Goal: Information Seeking & Learning: Learn about a topic

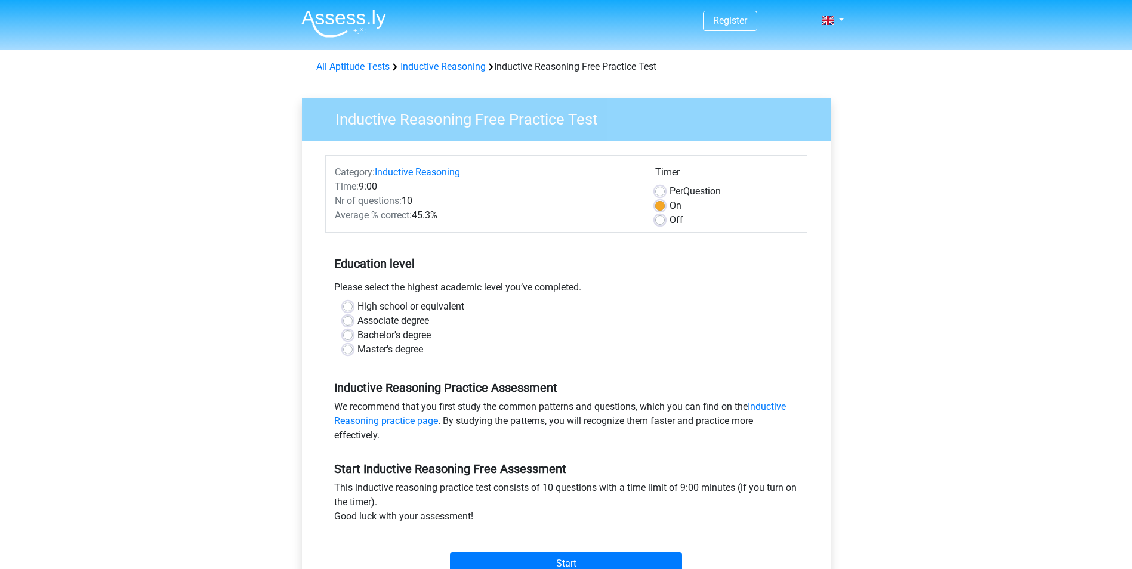
click at [357, 308] on label "High school or equivalent" at bounding box center [410, 307] width 107 height 14
click at [346, 308] on input "High school or equivalent" at bounding box center [348, 306] width 10 height 12
radio input "true"
click at [434, 424] on link "Inductive Reasoning practice page" at bounding box center [560, 414] width 452 height 26
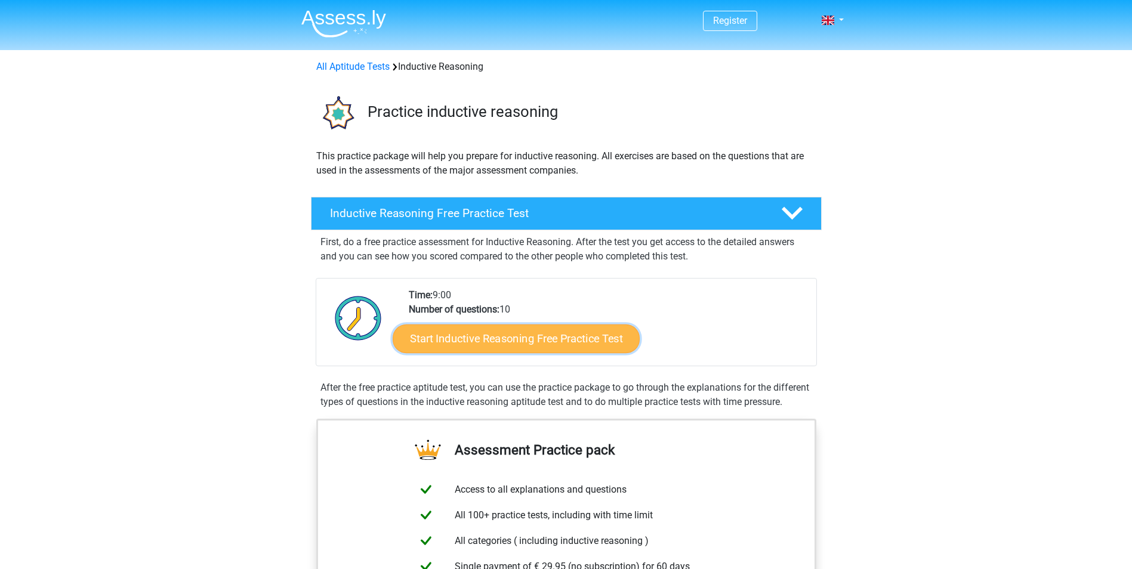
click at [504, 338] on link "Start Inductive Reasoning Free Practice Test" at bounding box center [516, 338] width 247 height 29
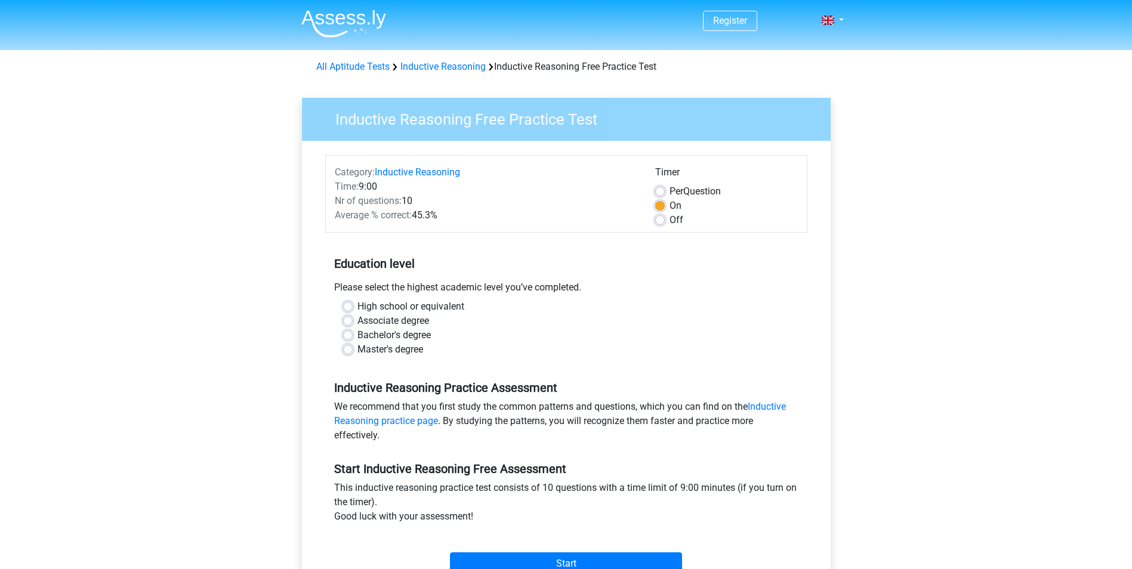
click at [357, 308] on label "High school or equivalent" at bounding box center [410, 307] width 107 height 14
click at [353, 308] on input "High school or equivalent" at bounding box center [348, 306] width 10 height 12
radio input "true"
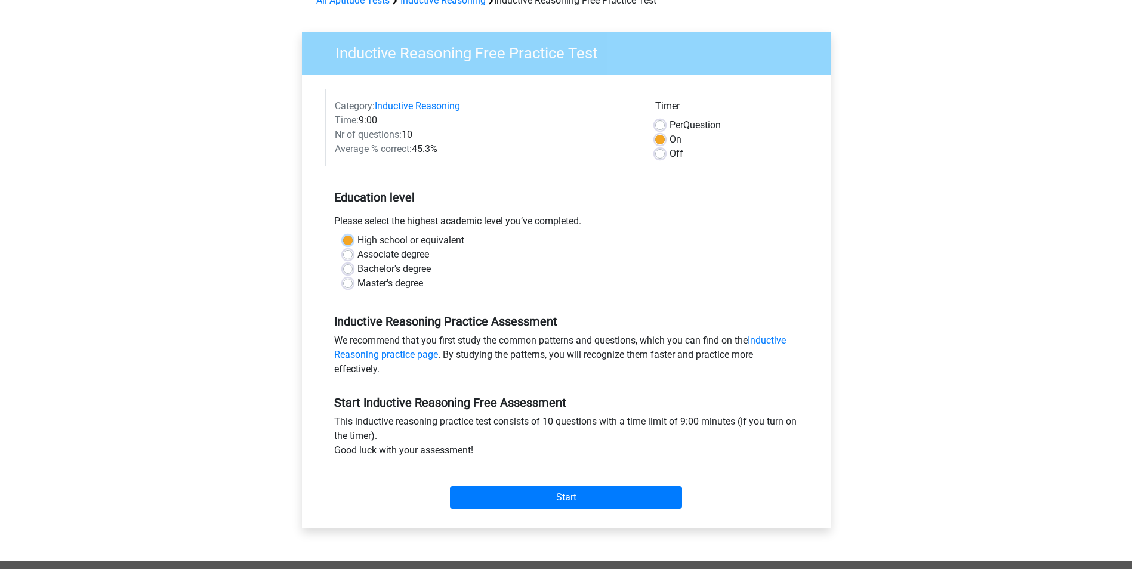
scroll to position [119, 0]
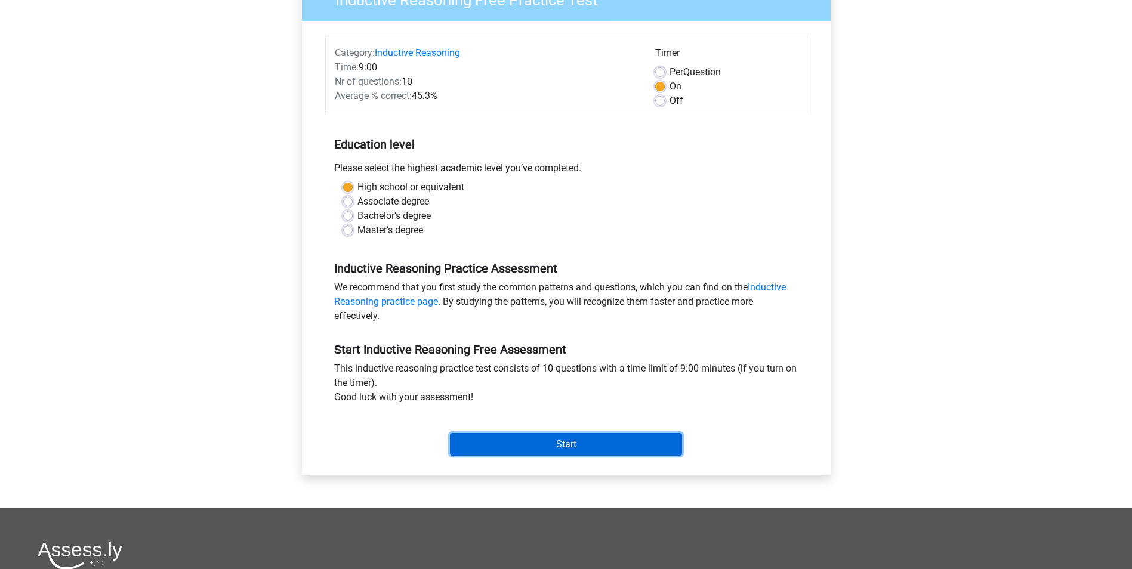
click at [518, 446] on input "Start" at bounding box center [566, 444] width 232 height 23
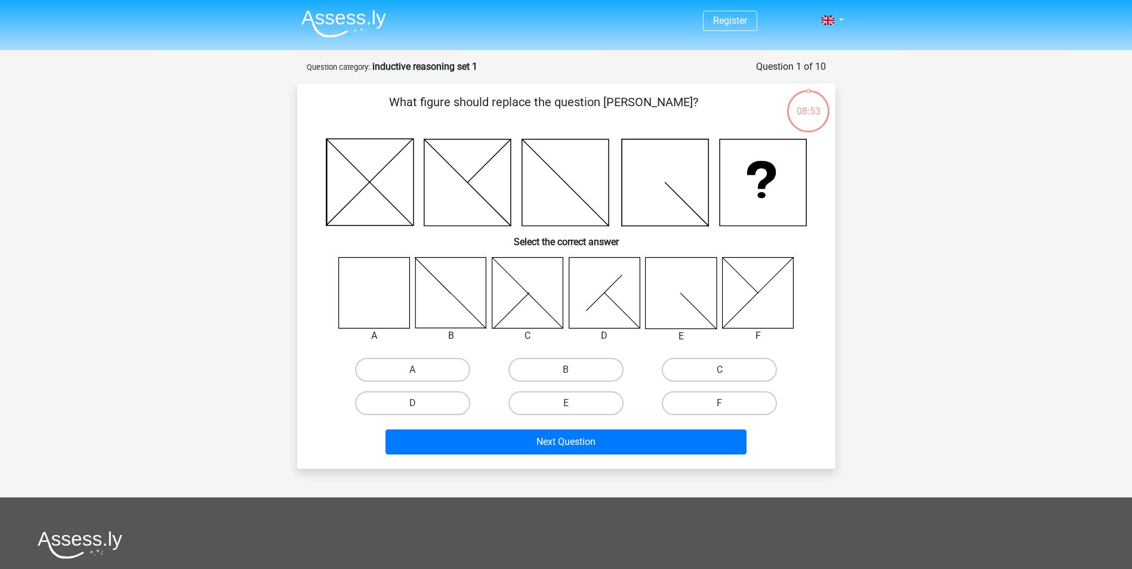
click at [388, 307] on icon at bounding box center [373, 292] width 71 height 71
click at [402, 368] on label "A" at bounding box center [412, 370] width 115 height 24
click at [412, 370] on input "A" at bounding box center [416, 374] width 8 height 8
radio input "true"
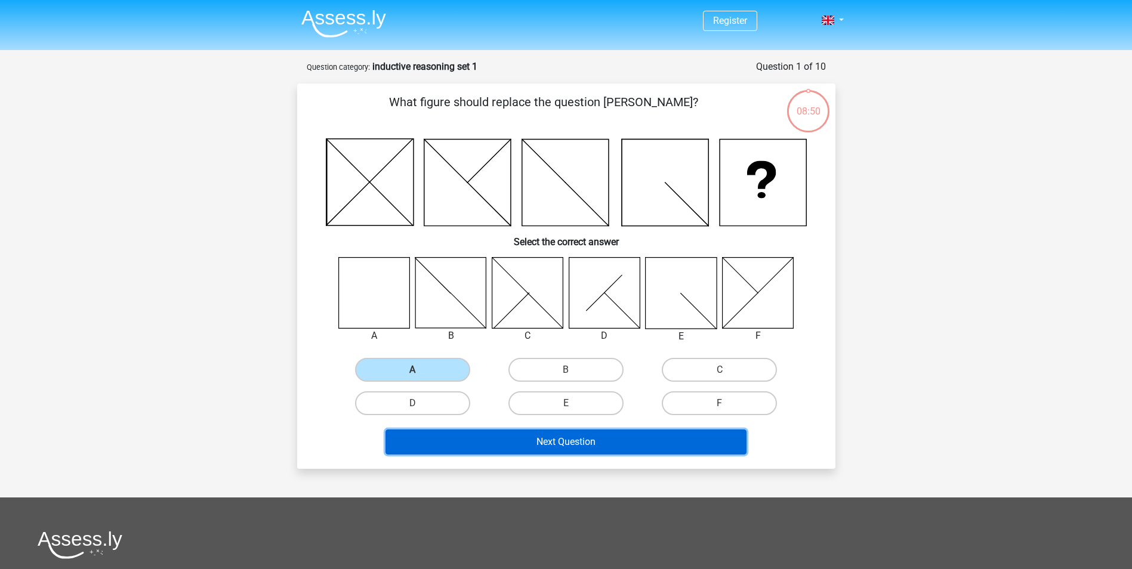
click at [486, 443] on button "Next Question" at bounding box center [565, 442] width 361 height 25
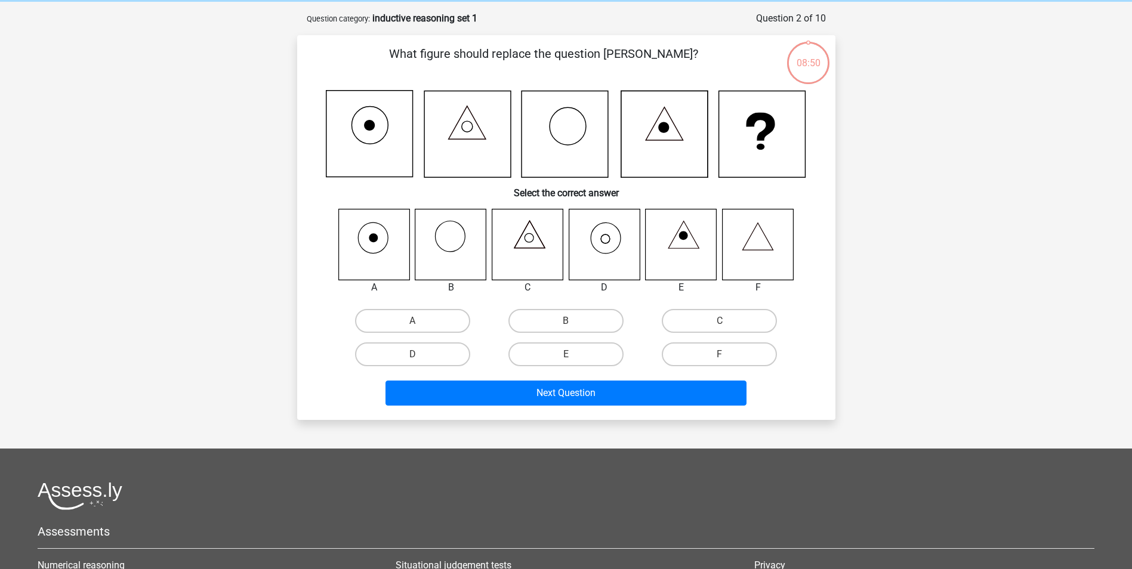
scroll to position [60, 0]
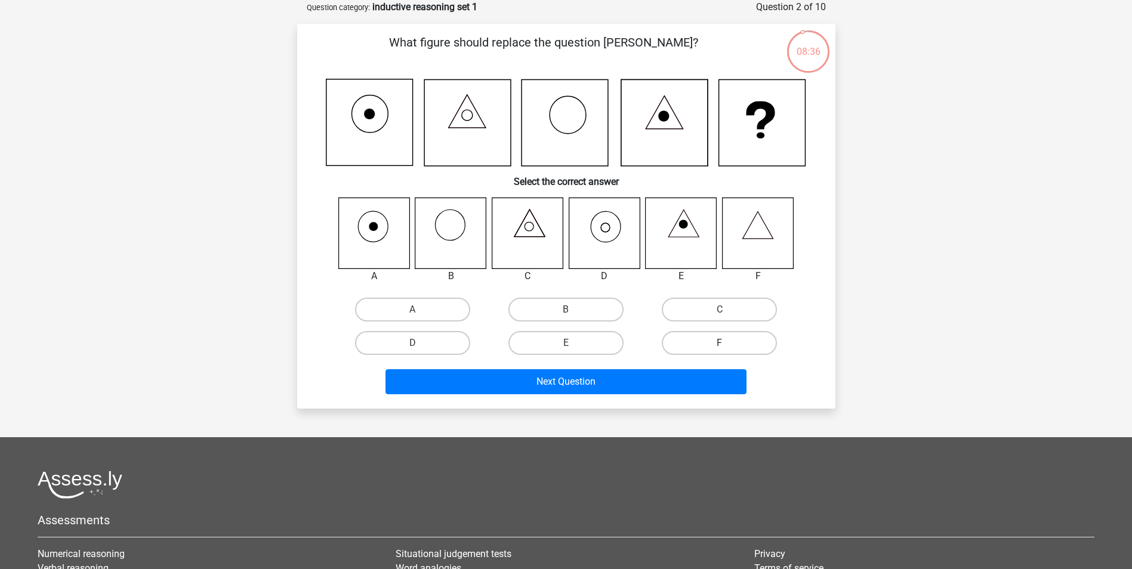
click at [713, 350] on label "F" at bounding box center [719, 343] width 115 height 24
click at [720, 350] on input "F" at bounding box center [724, 347] width 8 height 8
radio input "true"
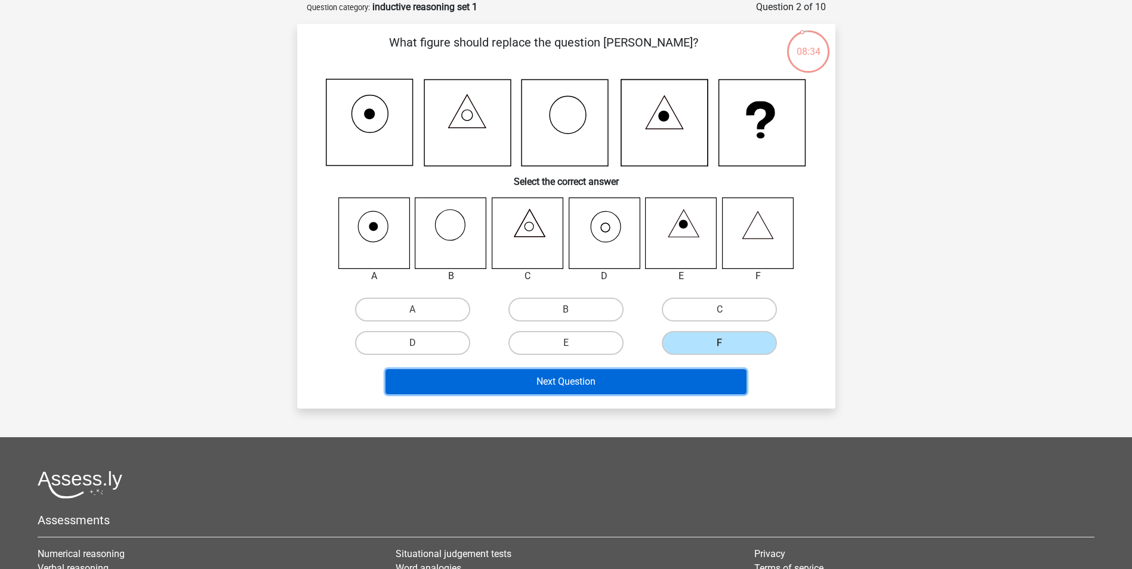
click at [664, 383] on button "Next Question" at bounding box center [565, 381] width 361 height 25
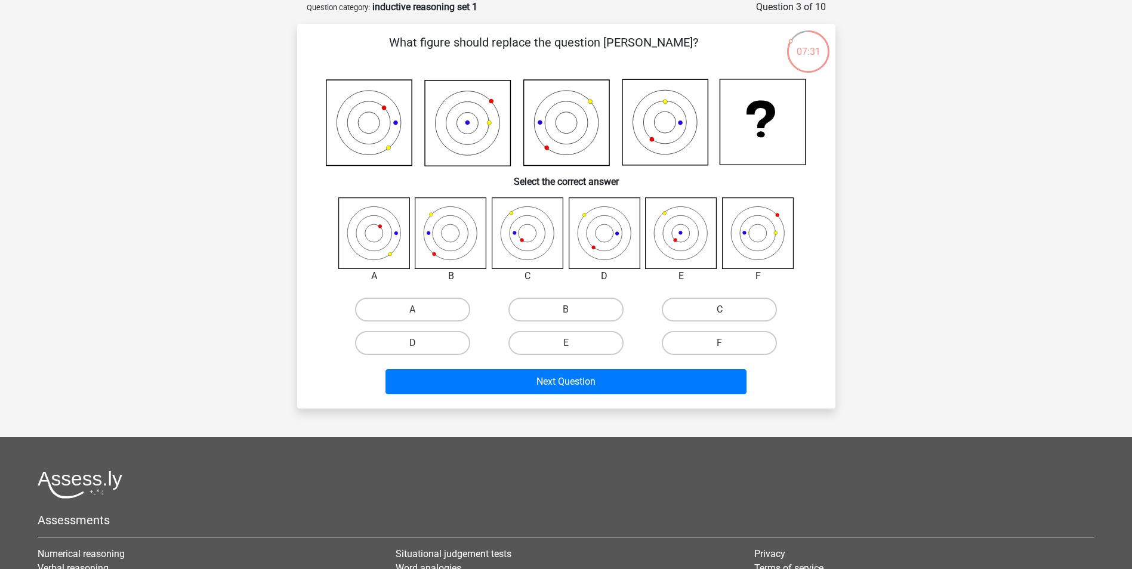
click at [676, 240] on icon at bounding box center [676, 241] width 4 height 4
click at [561, 342] on label "E" at bounding box center [565, 343] width 115 height 24
click at [566, 343] on input "E" at bounding box center [570, 347] width 8 height 8
radio input "true"
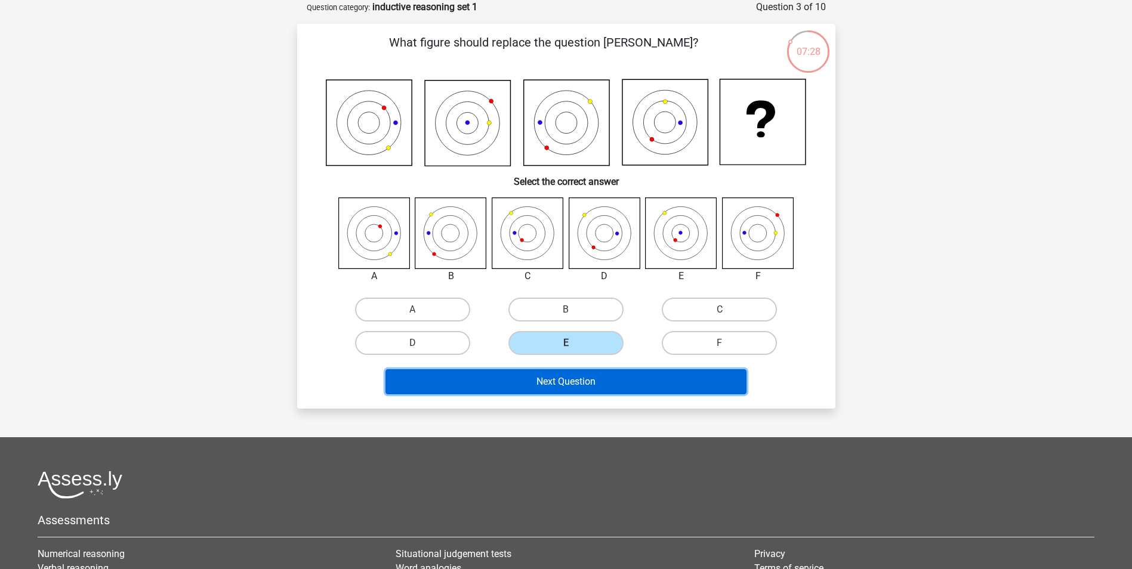
click at [550, 384] on button "Next Question" at bounding box center [565, 381] width 361 height 25
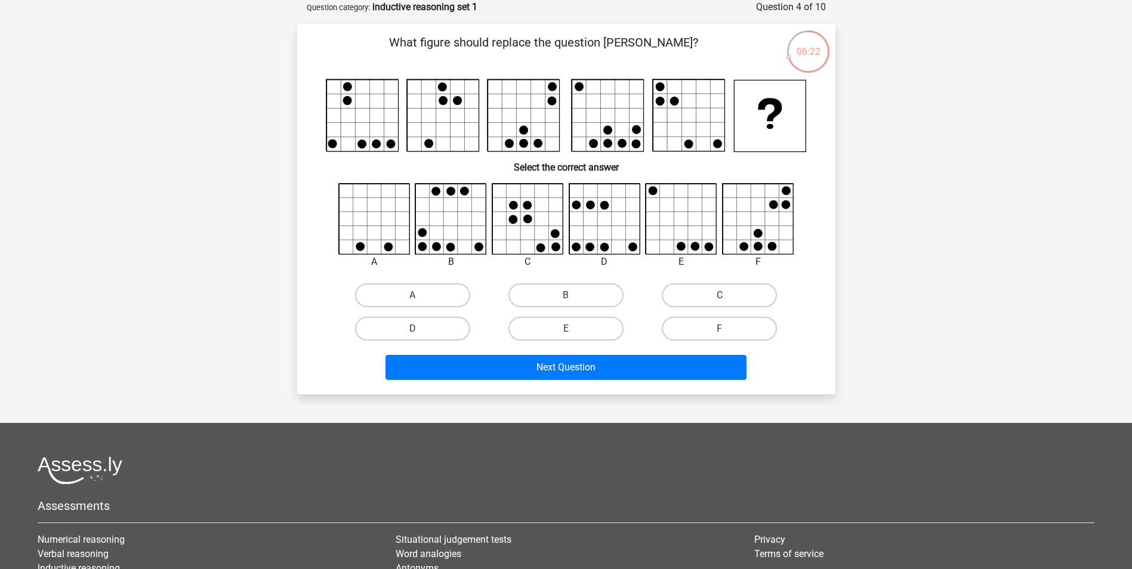
click at [391, 208] on icon at bounding box center [374, 219] width 71 height 71
click at [415, 297] on input "A" at bounding box center [416, 299] width 8 height 8
radio input "true"
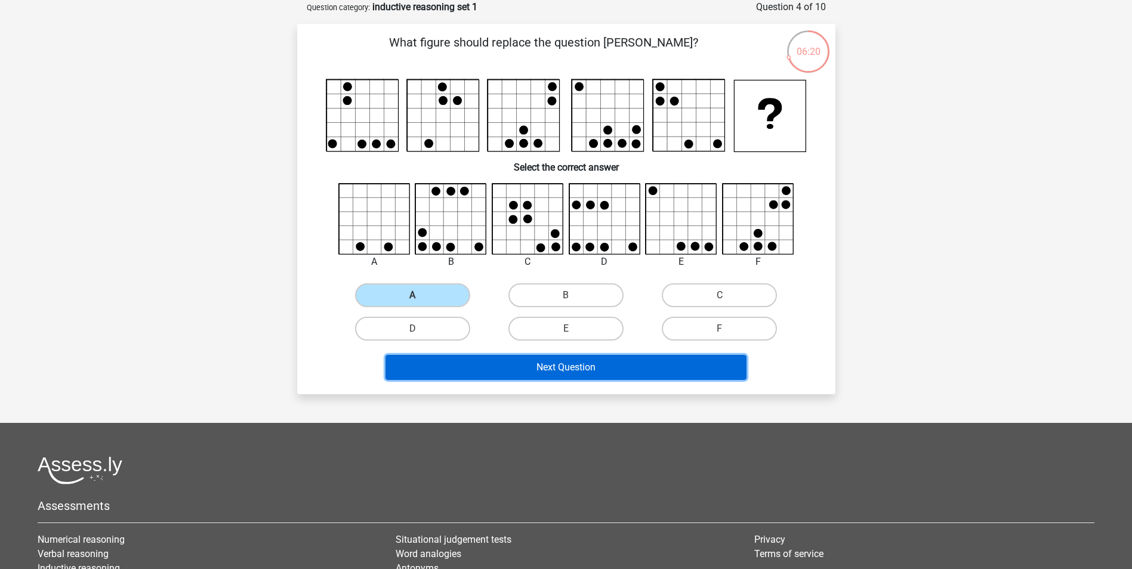
click at [557, 366] on button "Next Question" at bounding box center [565, 367] width 361 height 25
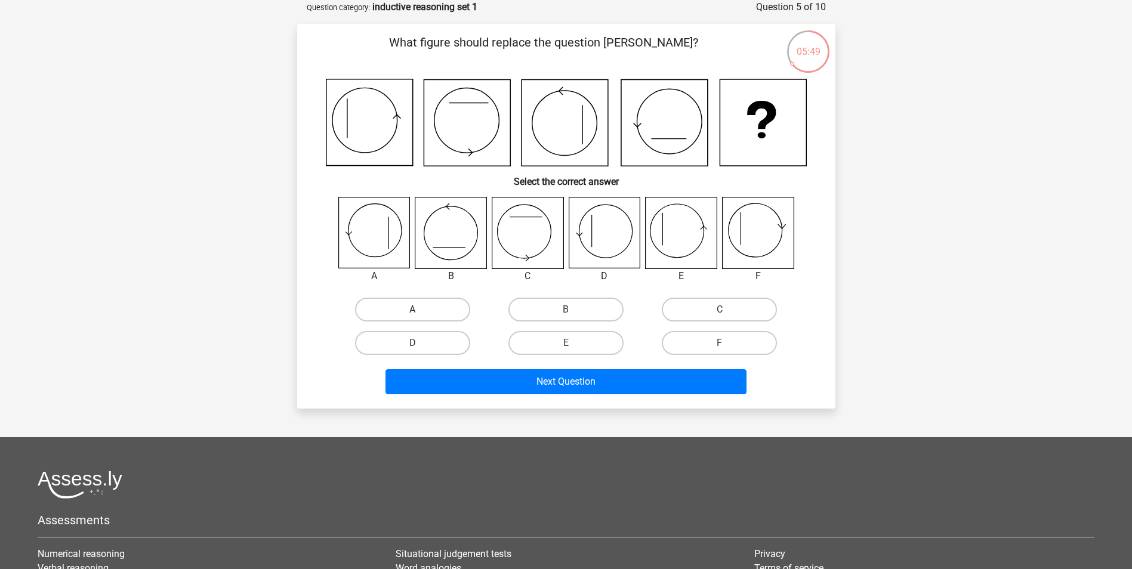
click at [421, 314] on label "A" at bounding box center [412, 310] width 115 height 24
click at [420, 314] on input "A" at bounding box center [416, 314] width 8 height 8
radio input "true"
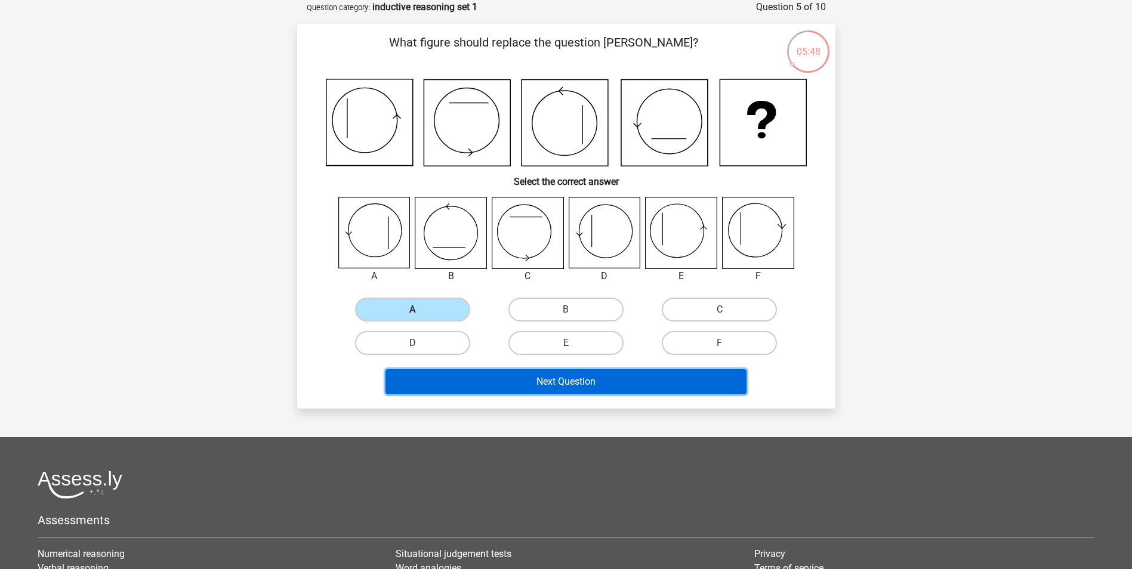
click at [539, 387] on button "Next Question" at bounding box center [565, 381] width 361 height 25
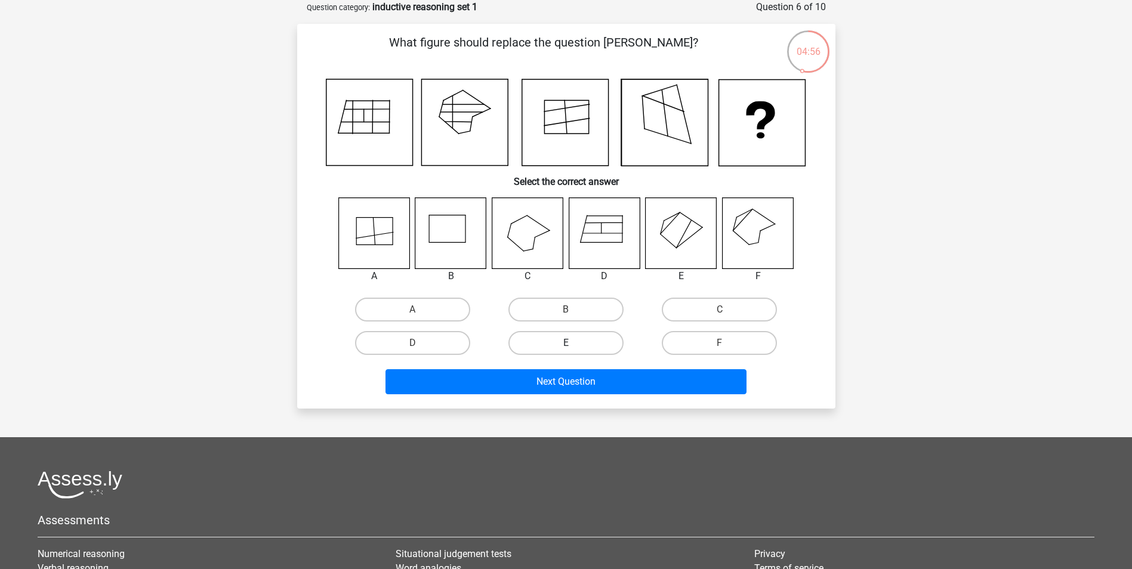
click at [601, 345] on label "E" at bounding box center [565, 343] width 115 height 24
click at [573, 345] on input "E" at bounding box center [570, 347] width 8 height 8
radio input "true"
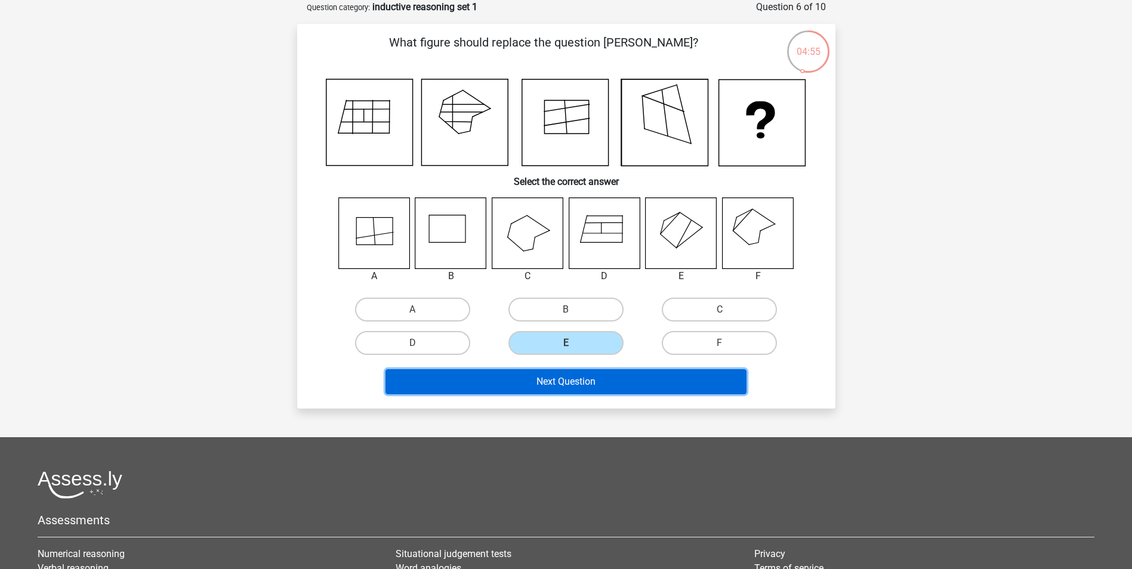
click at [585, 380] on button "Next Question" at bounding box center [565, 381] width 361 height 25
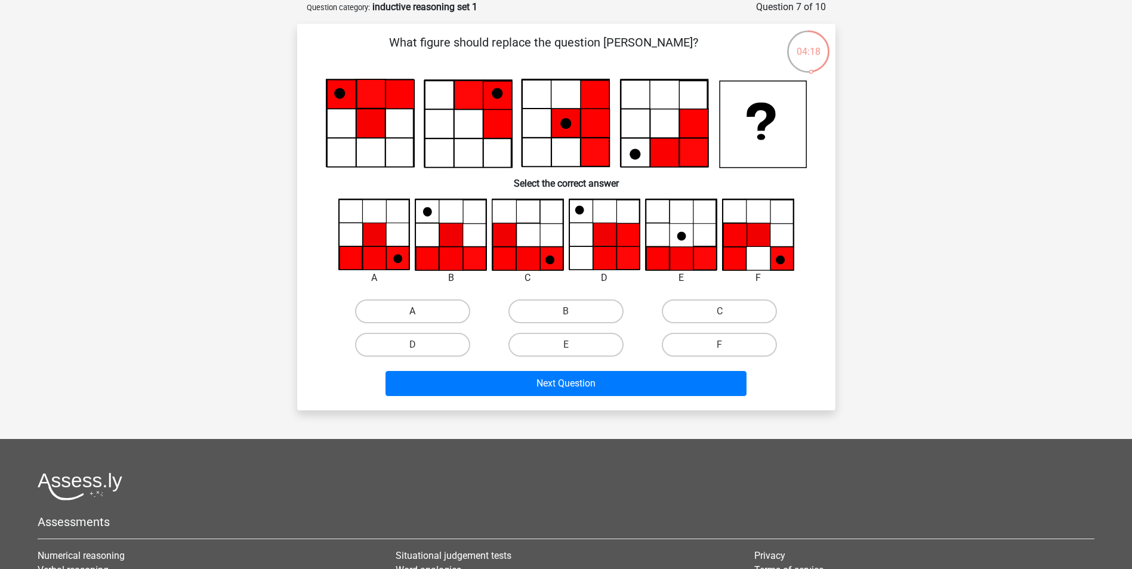
click at [394, 305] on label "A" at bounding box center [412, 312] width 115 height 24
click at [412, 311] on input "A" at bounding box center [416, 315] width 8 height 8
radio input "true"
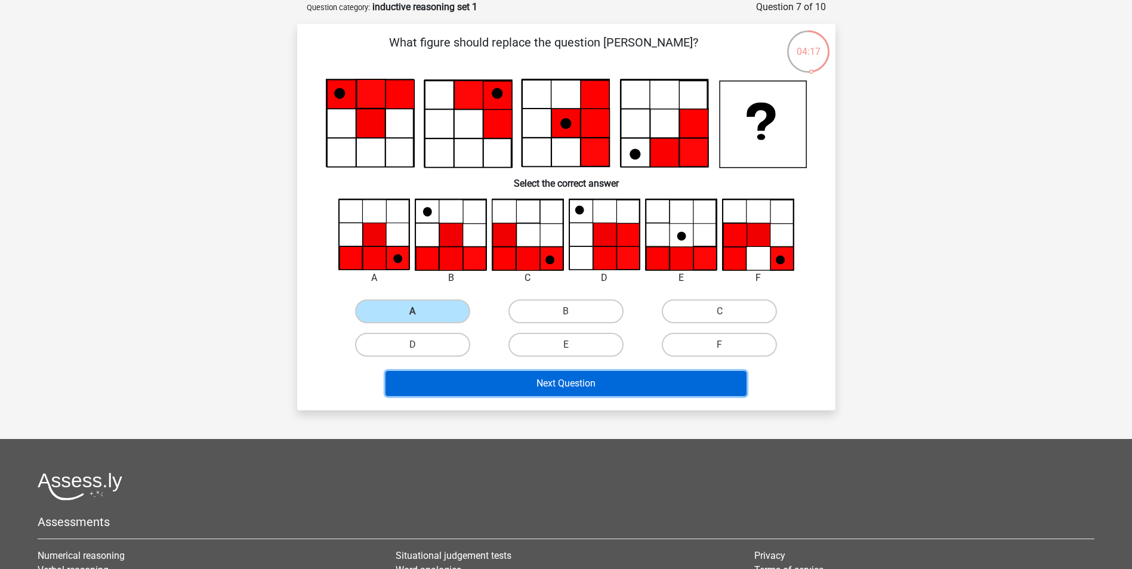
click at [494, 381] on button "Next Question" at bounding box center [565, 383] width 361 height 25
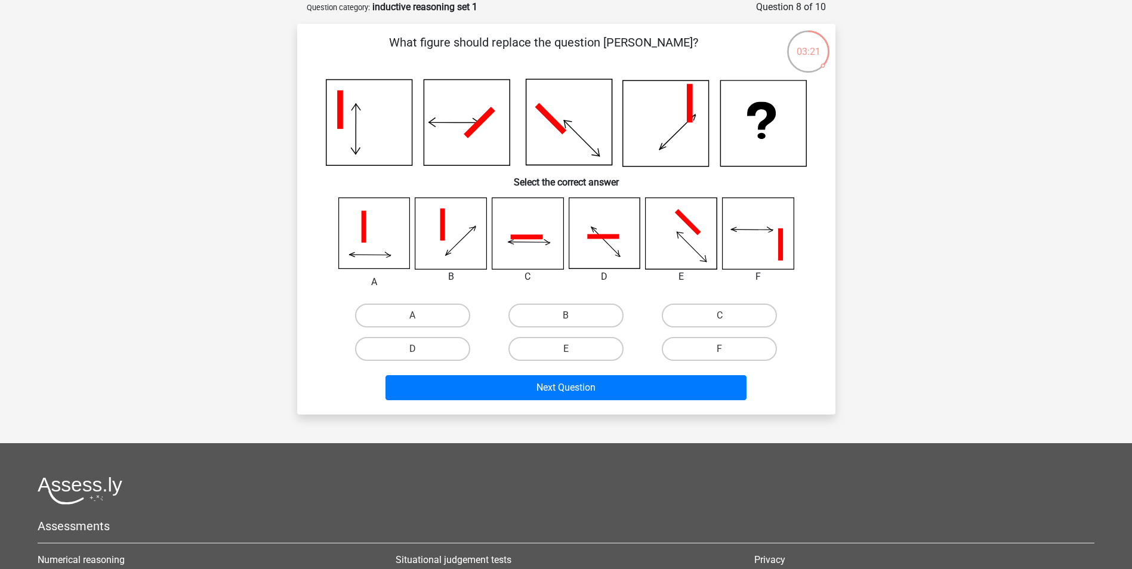
click at [524, 252] on icon at bounding box center [527, 233] width 71 height 71
click at [751, 321] on label "C" at bounding box center [719, 316] width 115 height 24
click at [727, 321] on input "C" at bounding box center [724, 320] width 8 height 8
radio input "true"
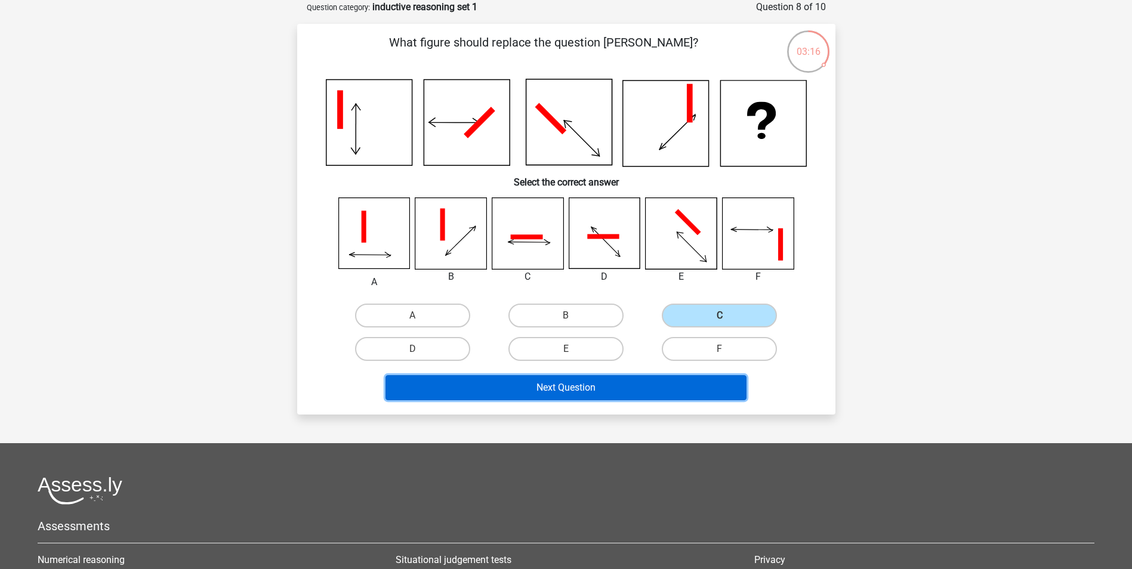
click at [649, 393] on button "Next Question" at bounding box center [565, 387] width 361 height 25
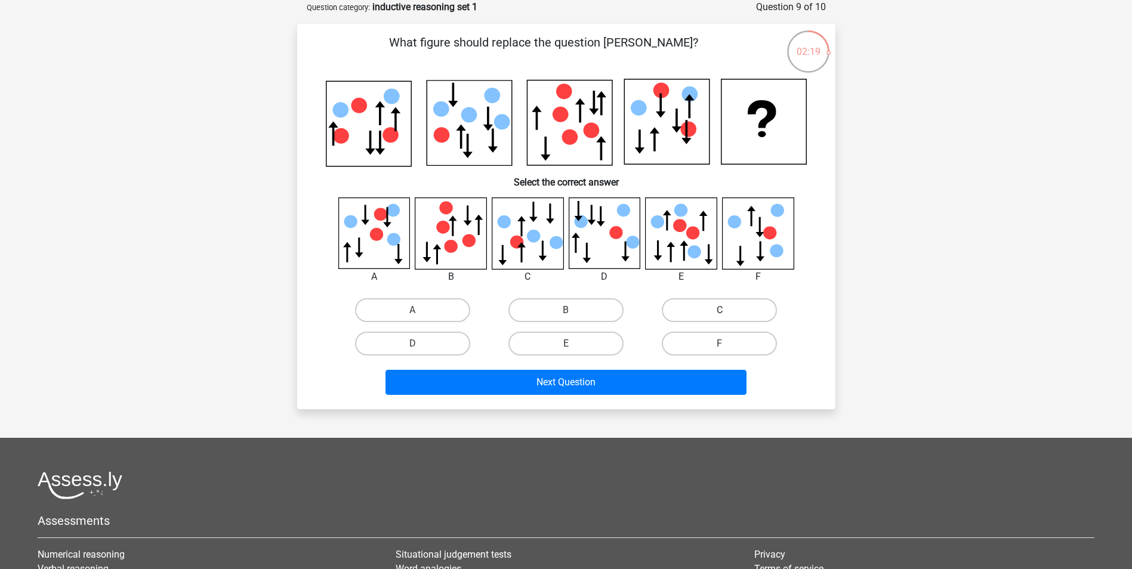
click at [687, 319] on label "C" at bounding box center [719, 310] width 115 height 24
click at [720, 318] on input "C" at bounding box center [724, 314] width 8 height 8
radio input "true"
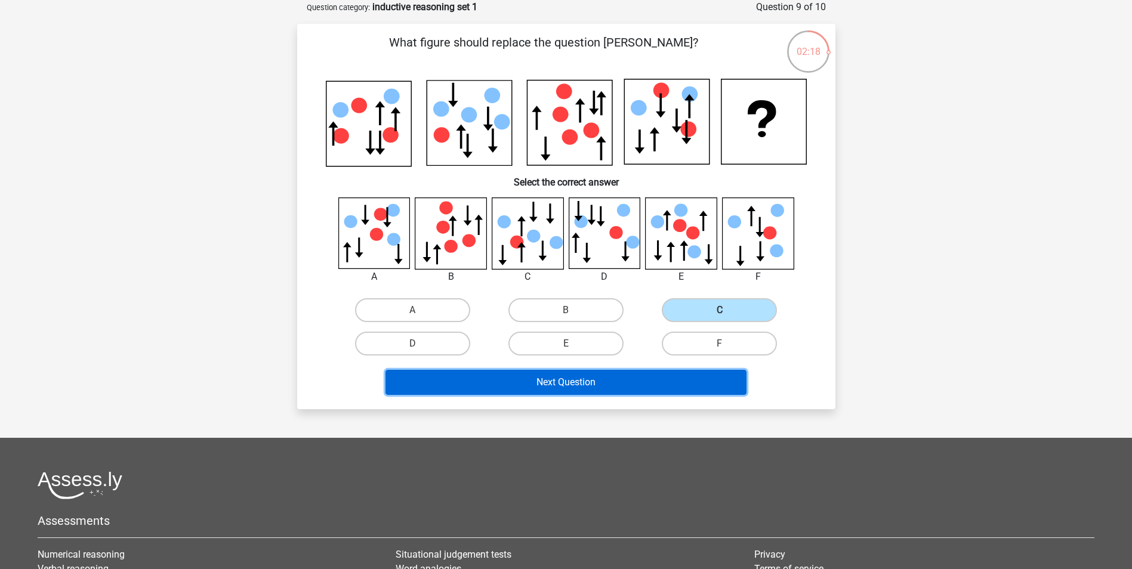
click at [639, 381] on button "Next Question" at bounding box center [565, 382] width 361 height 25
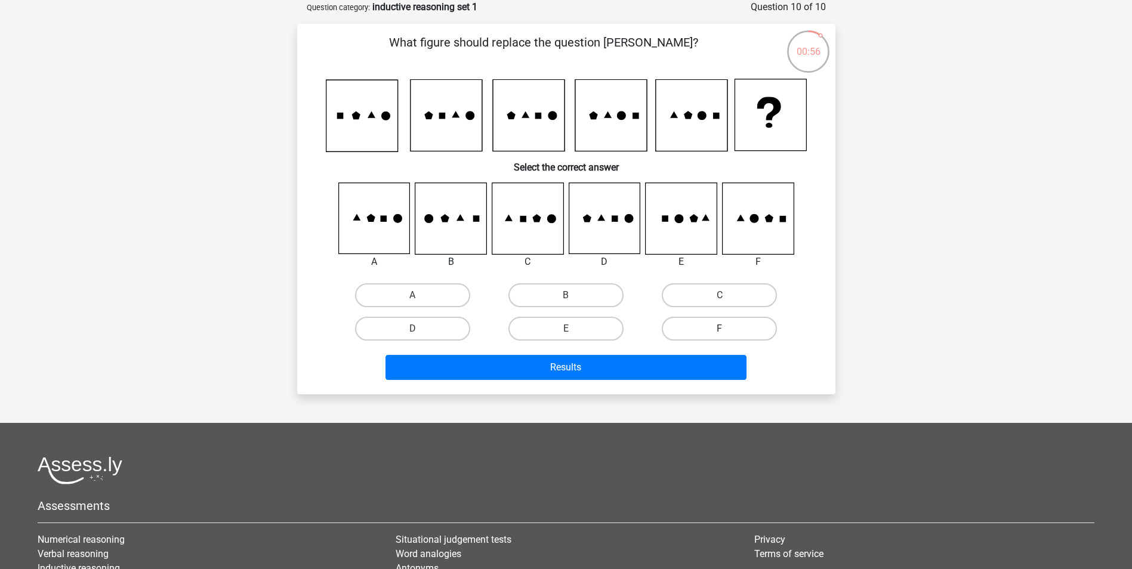
click at [729, 331] on label "F" at bounding box center [719, 329] width 115 height 24
click at [727, 331] on input "F" at bounding box center [724, 333] width 8 height 8
radio input "true"
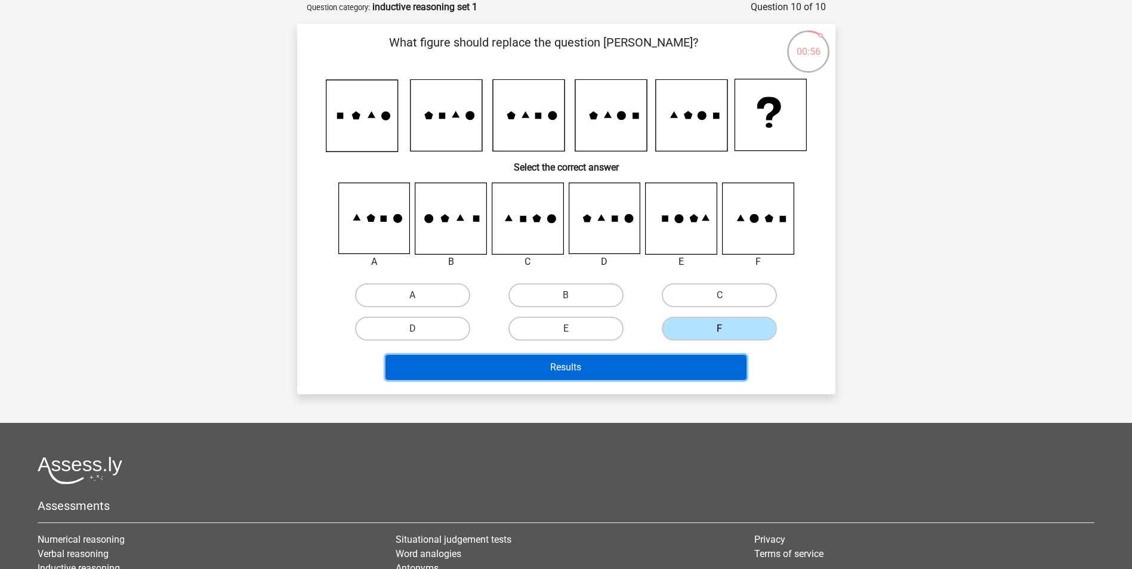
click at [687, 365] on button "Results" at bounding box center [565, 367] width 361 height 25
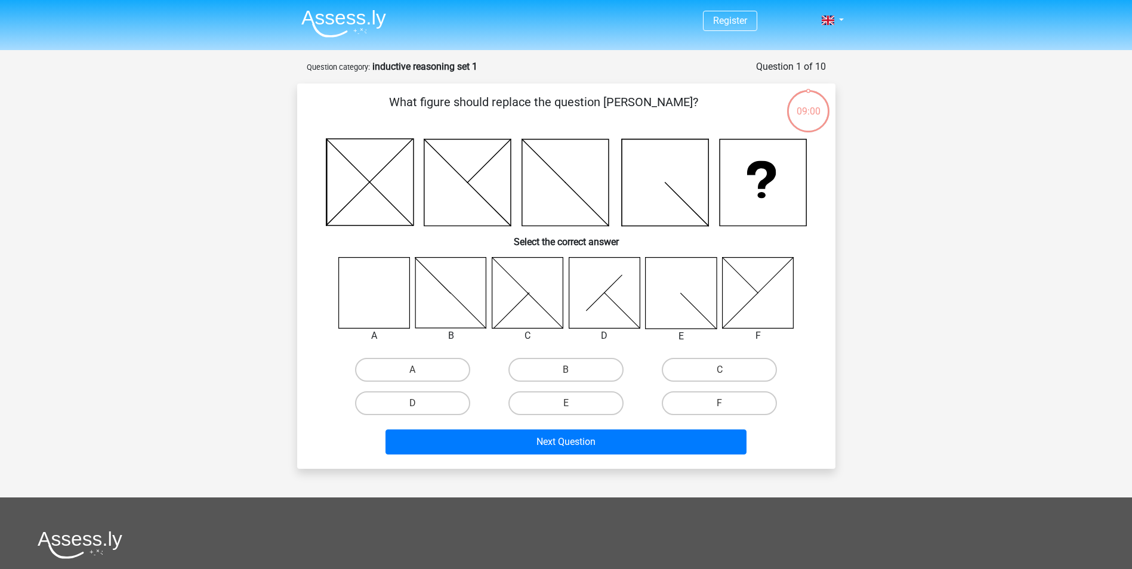
scroll to position [60, 0]
